Goal: Task Accomplishment & Management: Complete application form

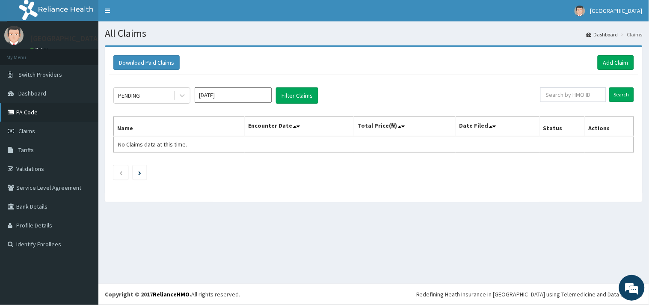
click at [35, 116] on link "PA Code" at bounding box center [49, 112] width 98 height 19
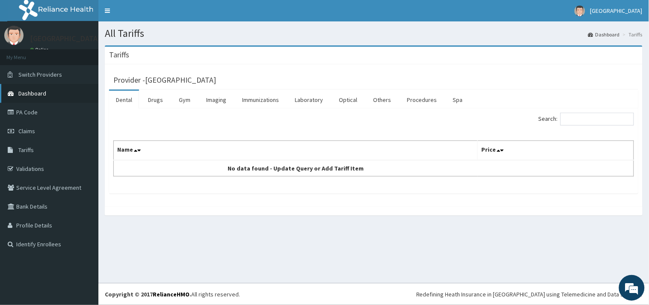
click at [18, 92] on span "Dashboard" at bounding box center [32, 93] width 28 height 8
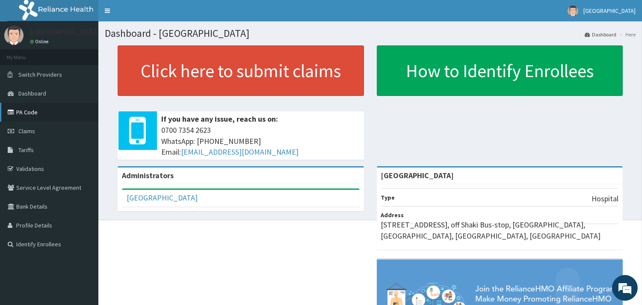
click at [30, 112] on link "PA Code" at bounding box center [49, 112] width 98 height 19
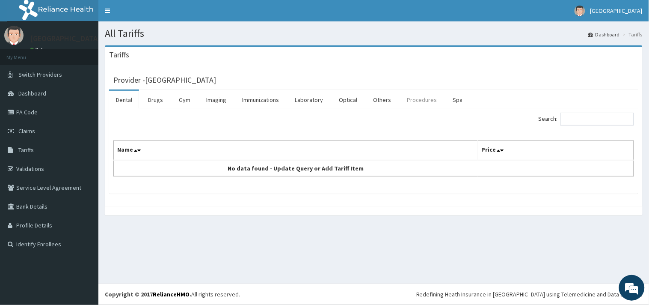
click at [417, 103] on link "Procedures" at bounding box center [422, 100] width 44 height 18
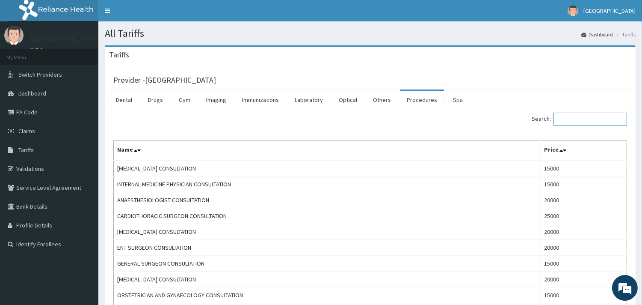
click at [582, 119] on input "Search:" at bounding box center [591, 119] width 74 height 13
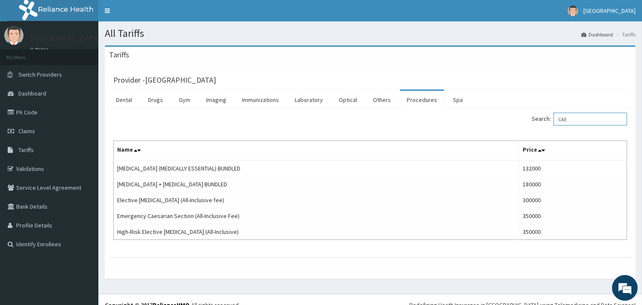
type input "CAE"
click at [17, 116] on link "PA Code" at bounding box center [49, 112] width 98 height 19
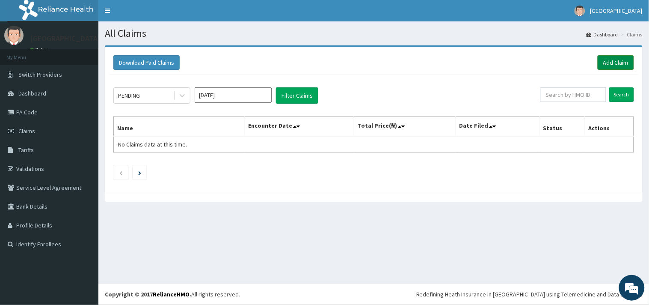
click at [611, 63] on link "Add Claim" at bounding box center [616, 62] width 36 height 15
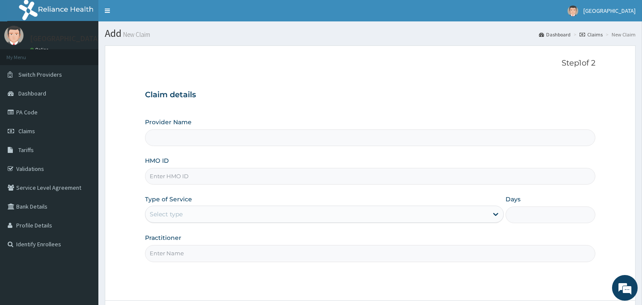
click at [218, 175] on input "HMO ID" at bounding box center [370, 176] width 450 height 17
paste input "OHT/11463/A"
type input "OHT/11463/A"
type input "Peaceful Health Hospital"
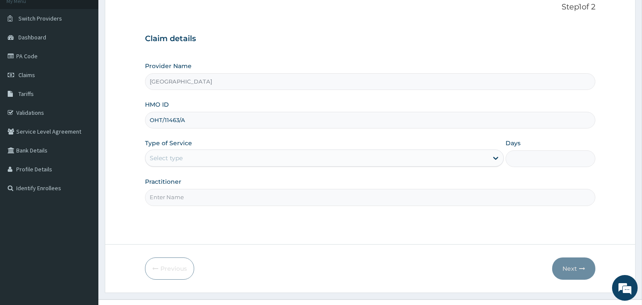
scroll to position [58, 0]
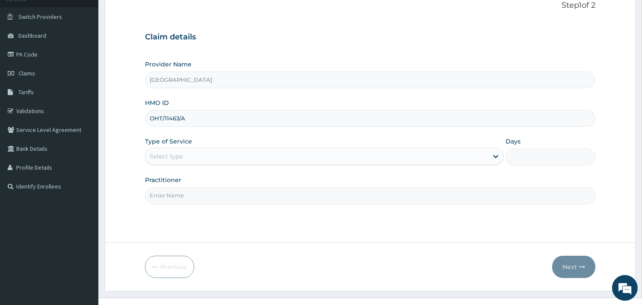
type input "OHT/11463/A"
click at [191, 160] on div "Select type" at bounding box center [316, 156] width 343 height 14
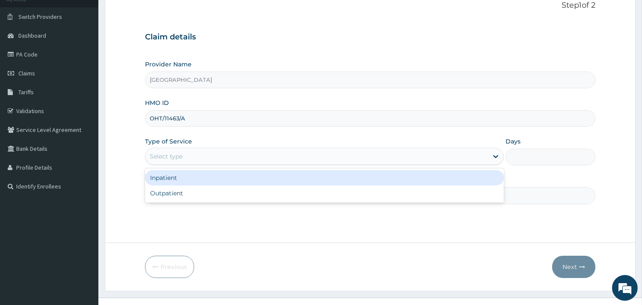
click at [178, 183] on div "Inpatient" at bounding box center [324, 177] width 359 height 15
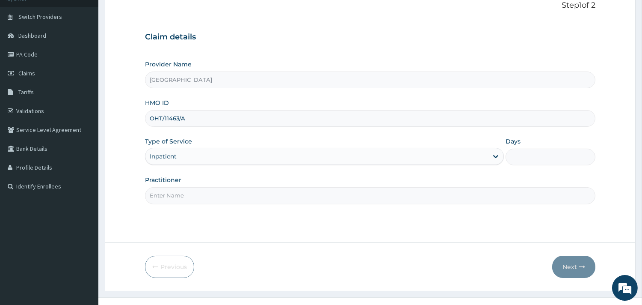
click at [516, 159] on input "Days" at bounding box center [551, 156] width 90 height 17
type input "3"
click at [267, 189] on input "Practitioner" at bounding box center [370, 195] width 450 height 17
type input "DR. ADENIYI"
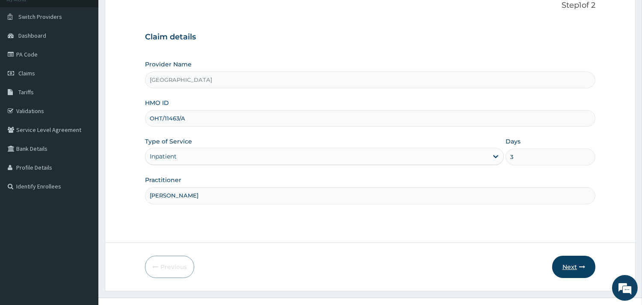
click at [565, 264] on button "Next" at bounding box center [573, 266] width 43 height 22
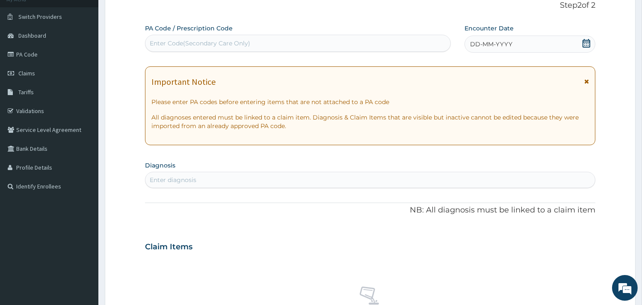
click at [309, 46] on div "Enter Code(Secondary Care Only)" at bounding box center [297, 43] width 305 height 14
paste input "PA/8F559E"
type input "PA/8F559E"
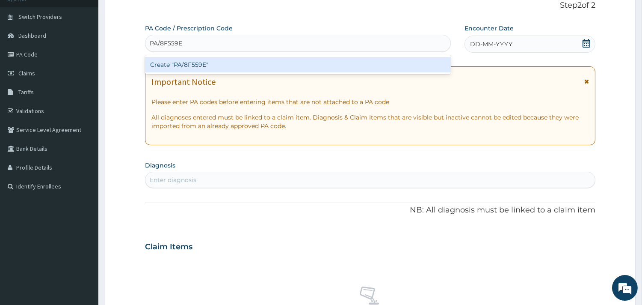
click at [258, 65] on div "Create "PA/8F559E"" at bounding box center [298, 64] width 306 height 15
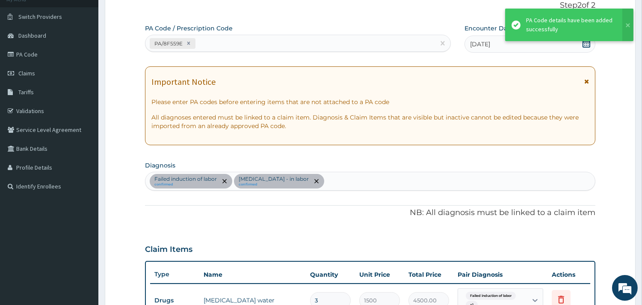
scroll to position [438, 0]
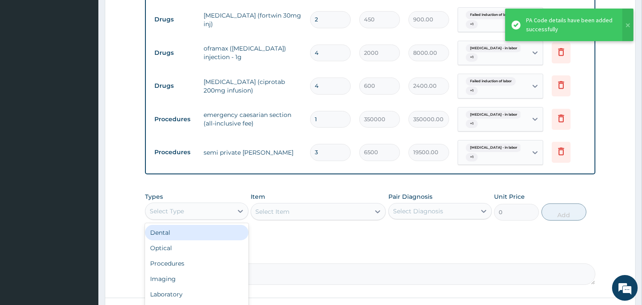
click at [166, 214] on div "Select Type" at bounding box center [167, 211] width 34 height 9
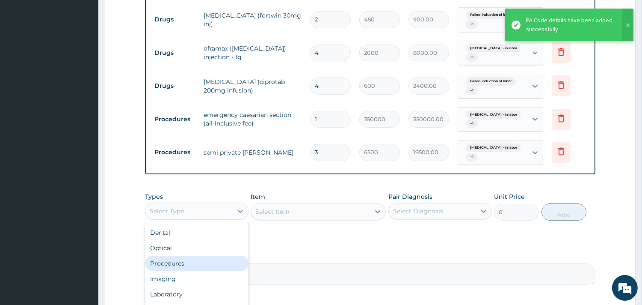
click at [153, 261] on div "Procedures" at bounding box center [197, 262] width 104 height 15
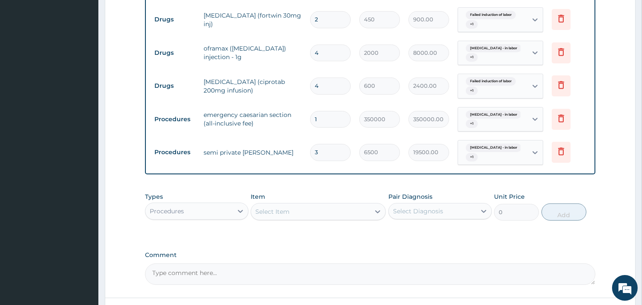
click at [307, 207] on div "Select Item" at bounding box center [310, 211] width 119 height 14
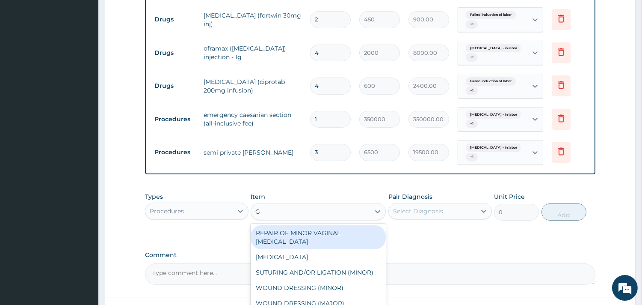
type input "GP"
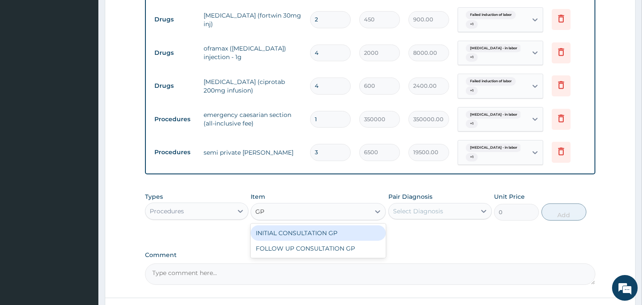
click at [316, 230] on div "INITIAL CONSULTATION GP" at bounding box center [318, 232] width 135 height 15
type input "3500"
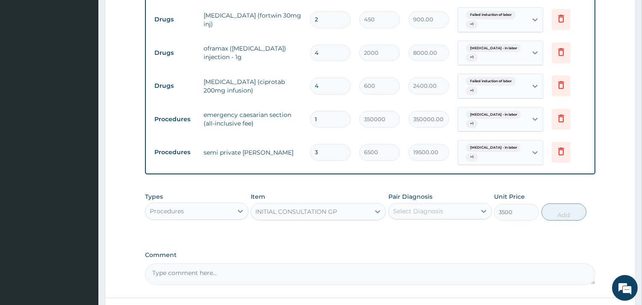
click at [426, 210] on div "Select Diagnosis" at bounding box center [418, 211] width 50 height 9
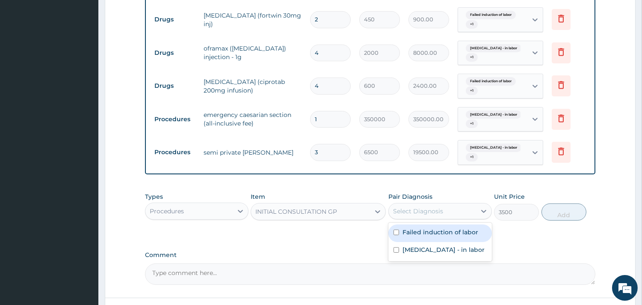
click at [407, 235] on label "Failed induction of labor" at bounding box center [441, 232] width 76 height 9
checkbox input "true"
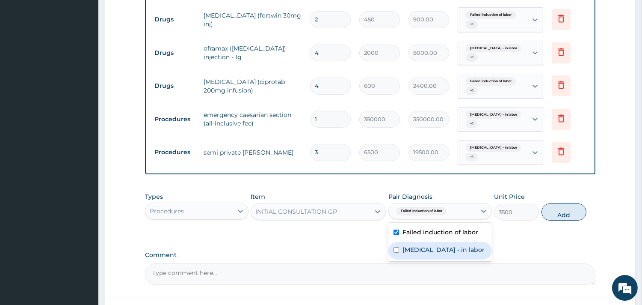
click at [415, 244] on div "Fetal distress - in labor" at bounding box center [440, 251] width 104 height 18
checkbox input "true"
click at [570, 210] on button "Add" at bounding box center [564, 211] width 45 height 17
type input "0"
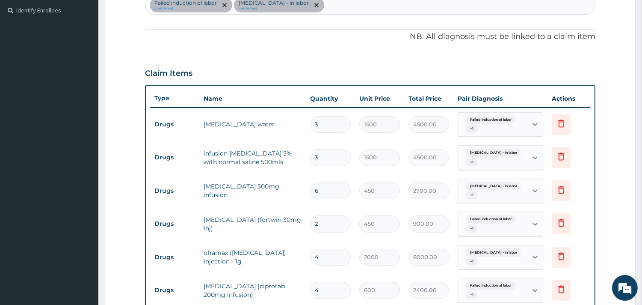
scroll to position [540, 0]
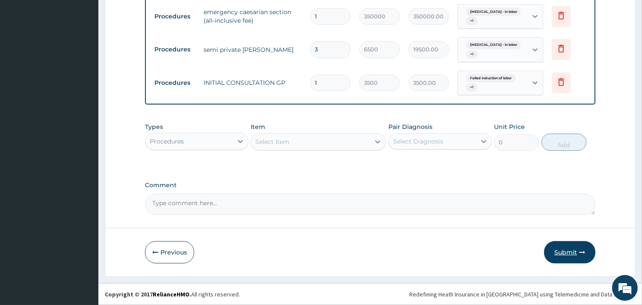
click at [573, 249] on button "Submit" at bounding box center [569, 252] width 51 height 22
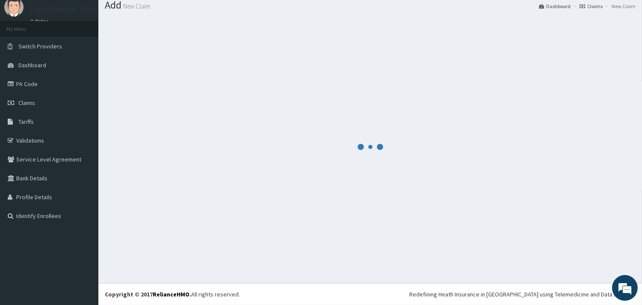
scroll to position [28, 0]
